Goal: Information Seeking & Learning: Learn about a topic

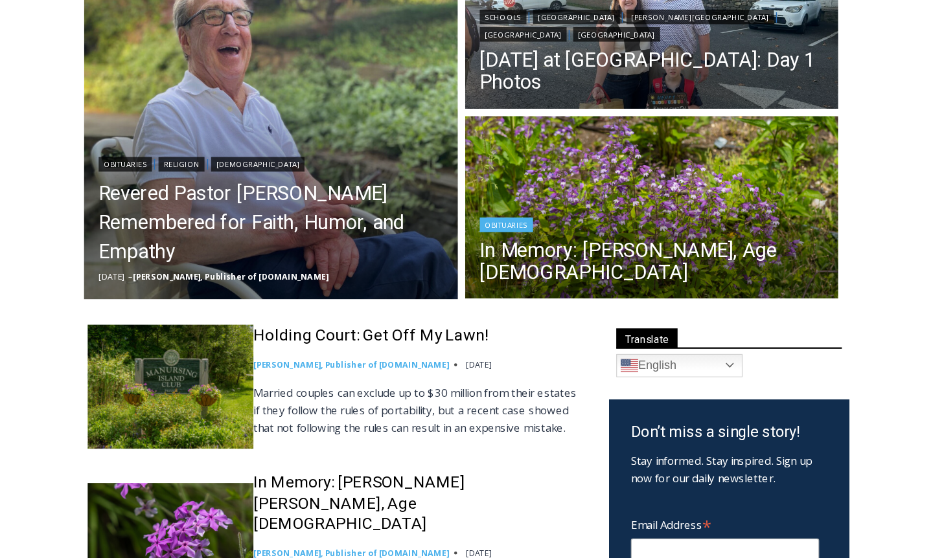
scroll to position [244, 0]
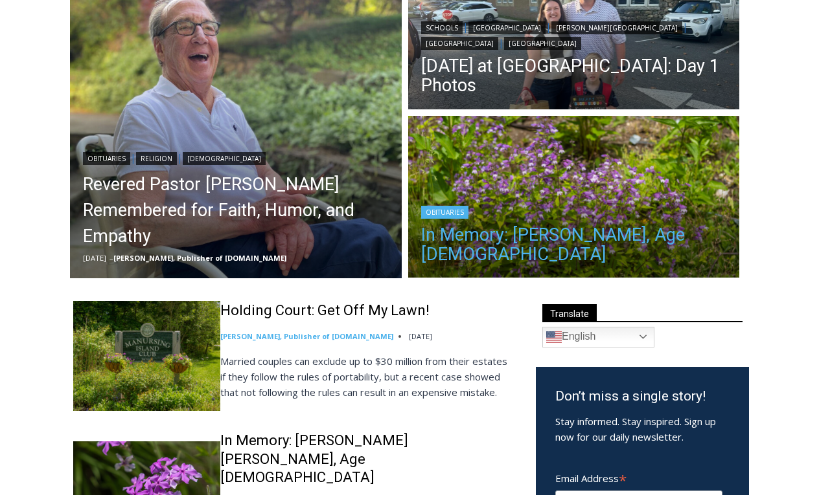
click at [445, 256] on link "In Memory: [PERSON_NAME], Age [DEMOGRAPHIC_DATA]" at bounding box center [574, 244] width 306 height 39
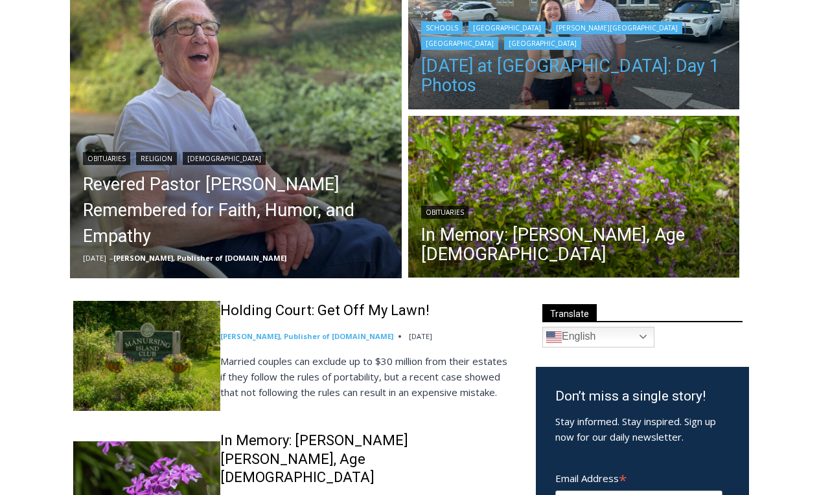
click at [478, 95] on link "[DATE] at [GEOGRAPHIC_DATA]: Day 1 Photos" at bounding box center [574, 75] width 306 height 39
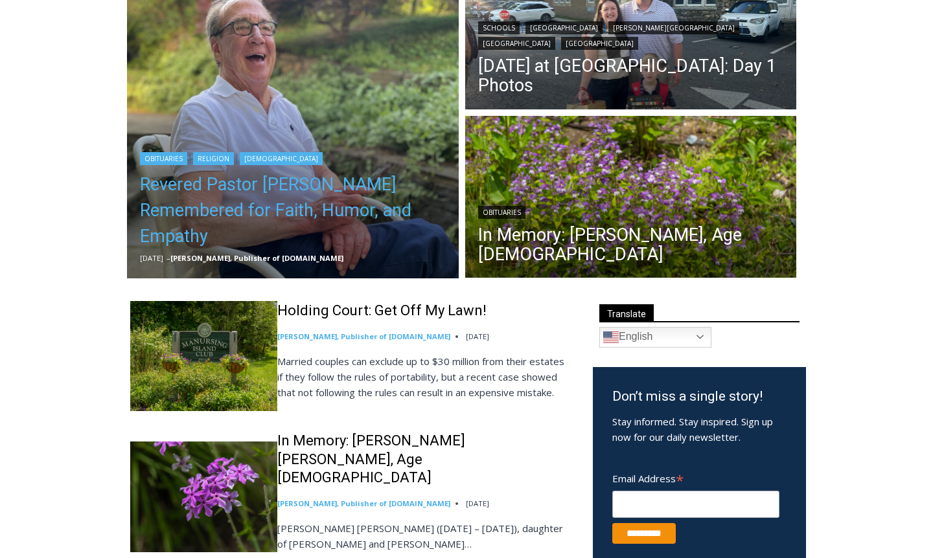
click at [287, 218] on link "Revered Pastor Donald Poole Jr. Remembered for Faith, Humor, and Empathy" at bounding box center [293, 211] width 306 height 78
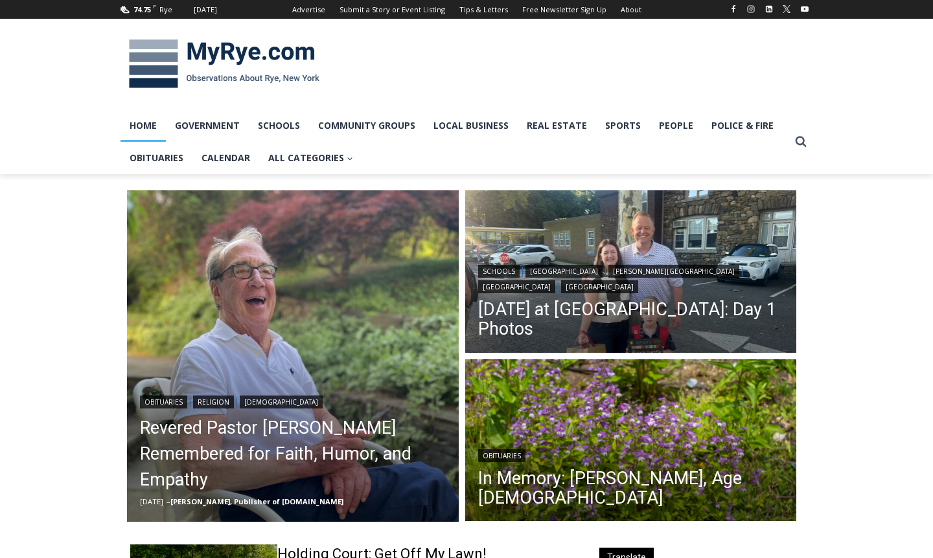
scroll to position [0, 0]
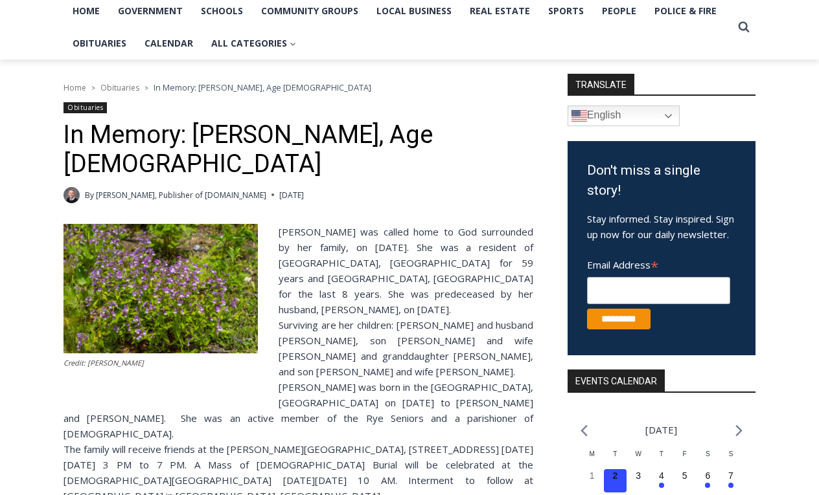
scroll to position [117, 0]
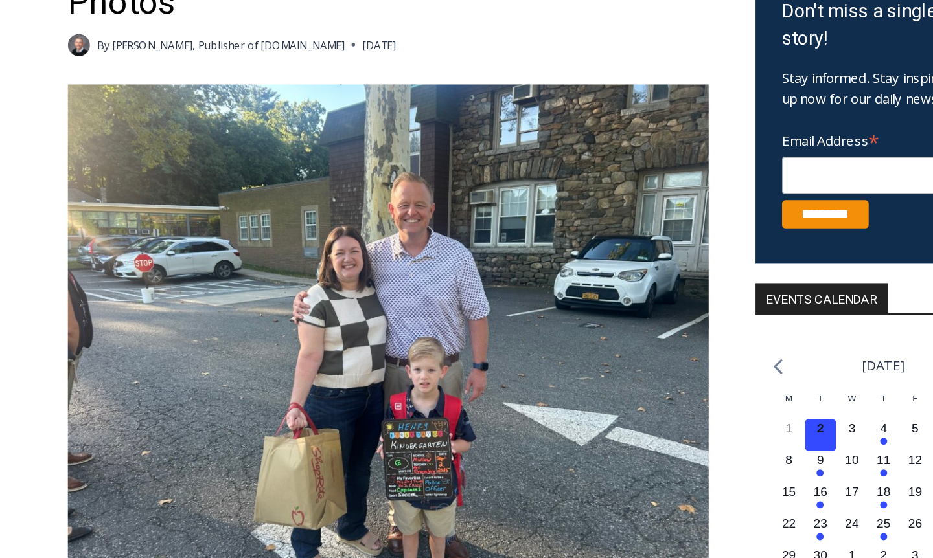
scroll to position [130, 0]
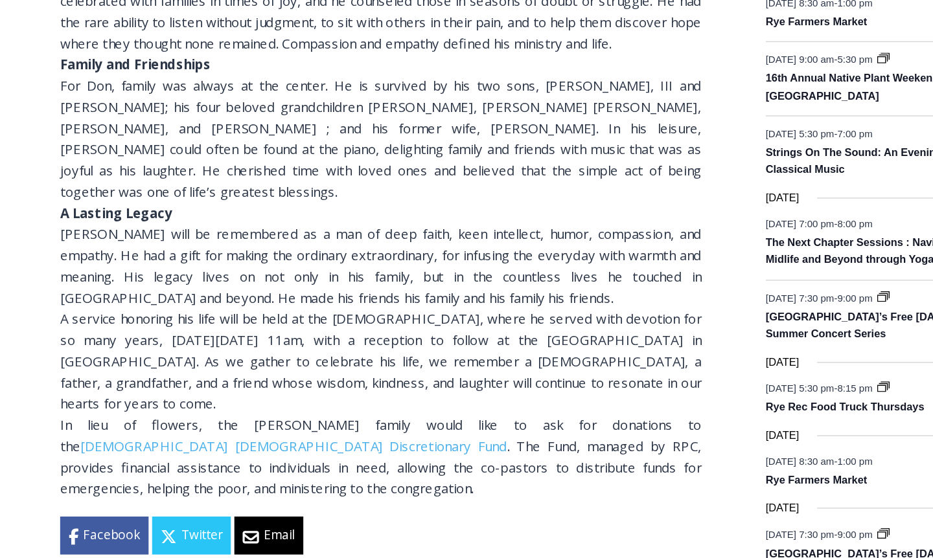
scroll to position [711, 0]
